Goal: Check status: Check status

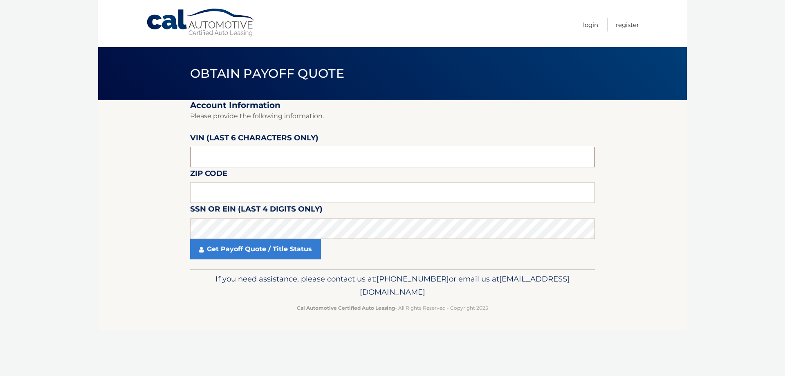
click at [251, 162] on input "text" at bounding box center [392, 157] width 405 height 20
type input "148719"
type input "16412"
click at [284, 250] on link "Get Payoff Quote / Title Status" at bounding box center [255, 249] width 131 height 20
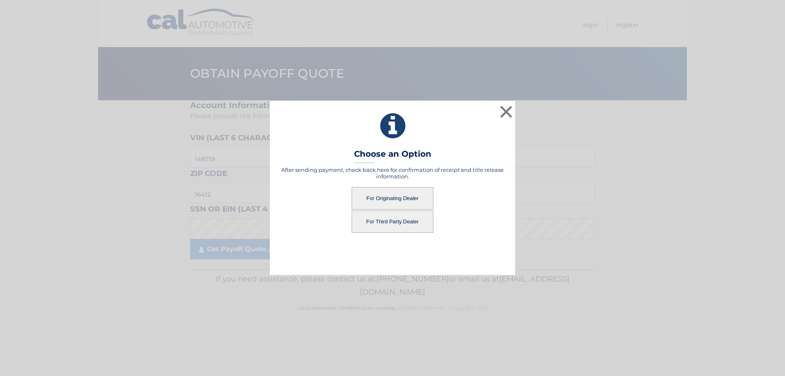
click at [405, 198] on button "For Originating Dealer" at bounding box center [393, 198] width 82 height 23
click at [389, 198] on button "For Originating Dealer" at bounding box center [393, 198] width 82 height 23
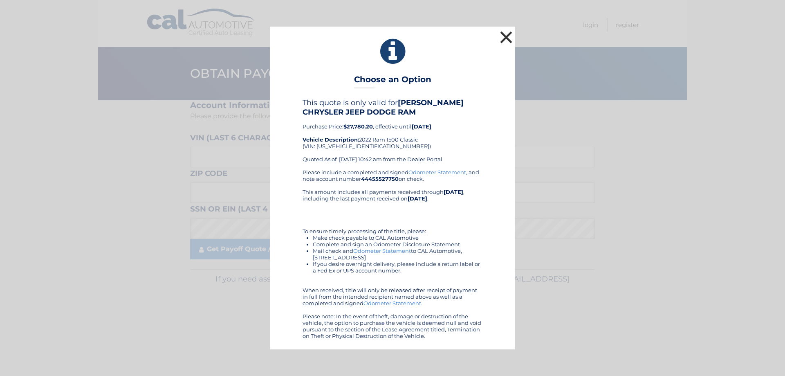
click at [504, 35] on button "×" at bounding box center [506, 37] width 16 height 16
